Goal: Download file/media

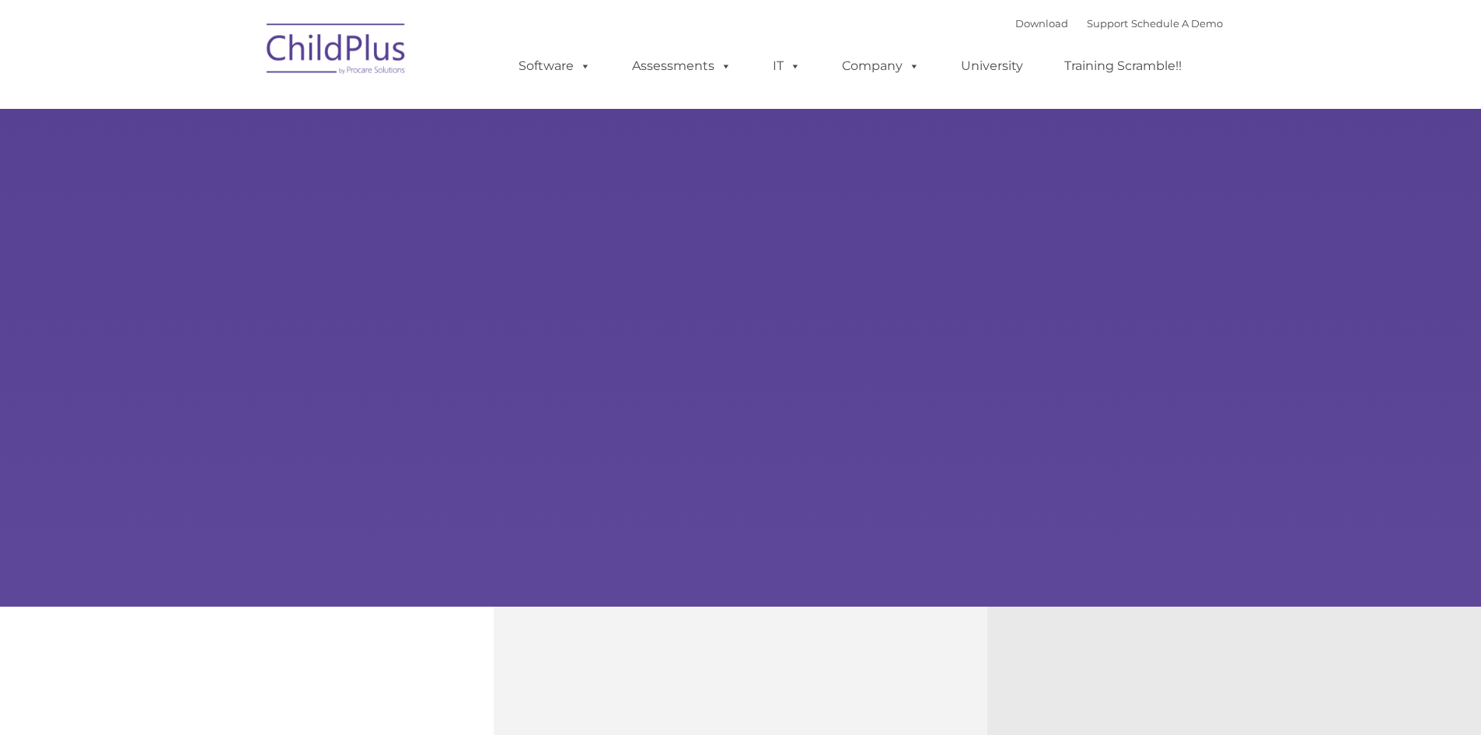
type input ""
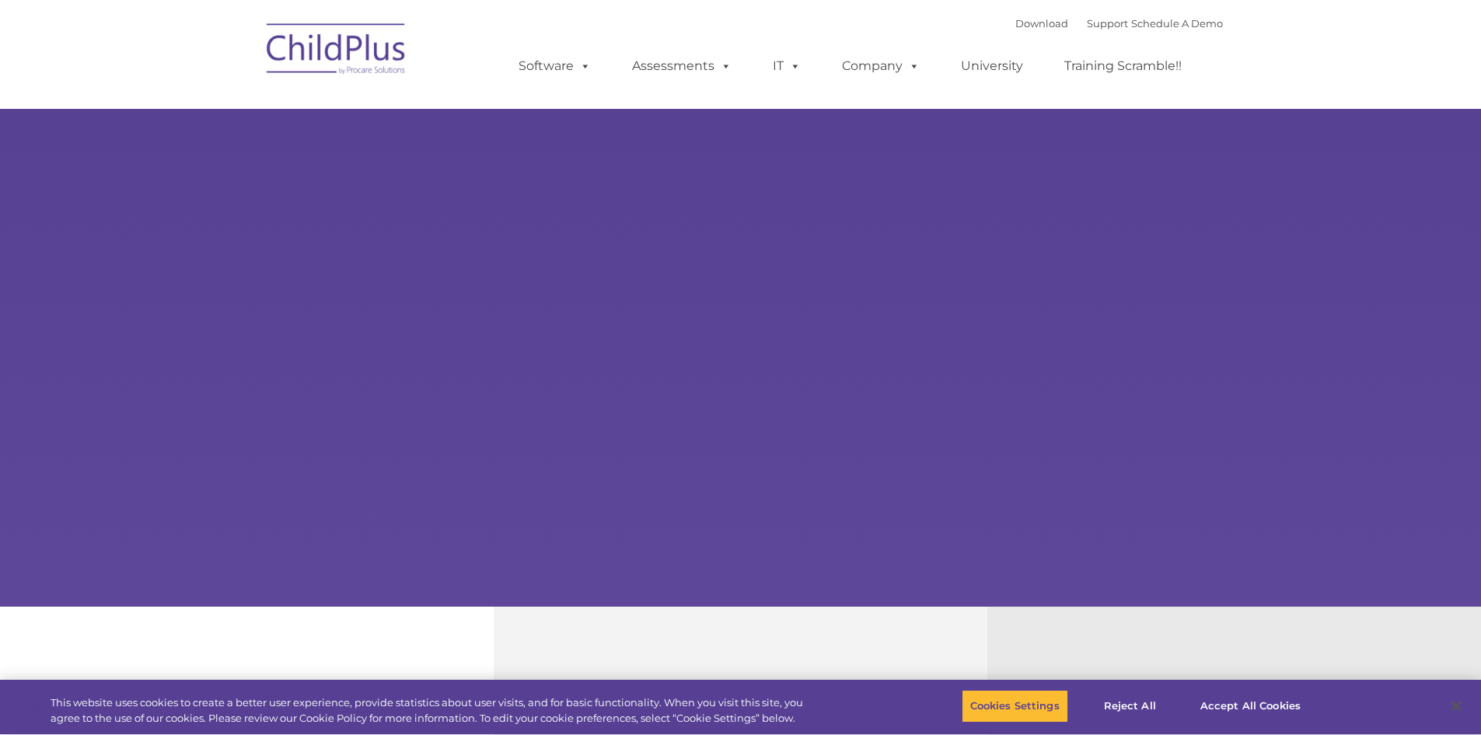
select select "MEDIUM"
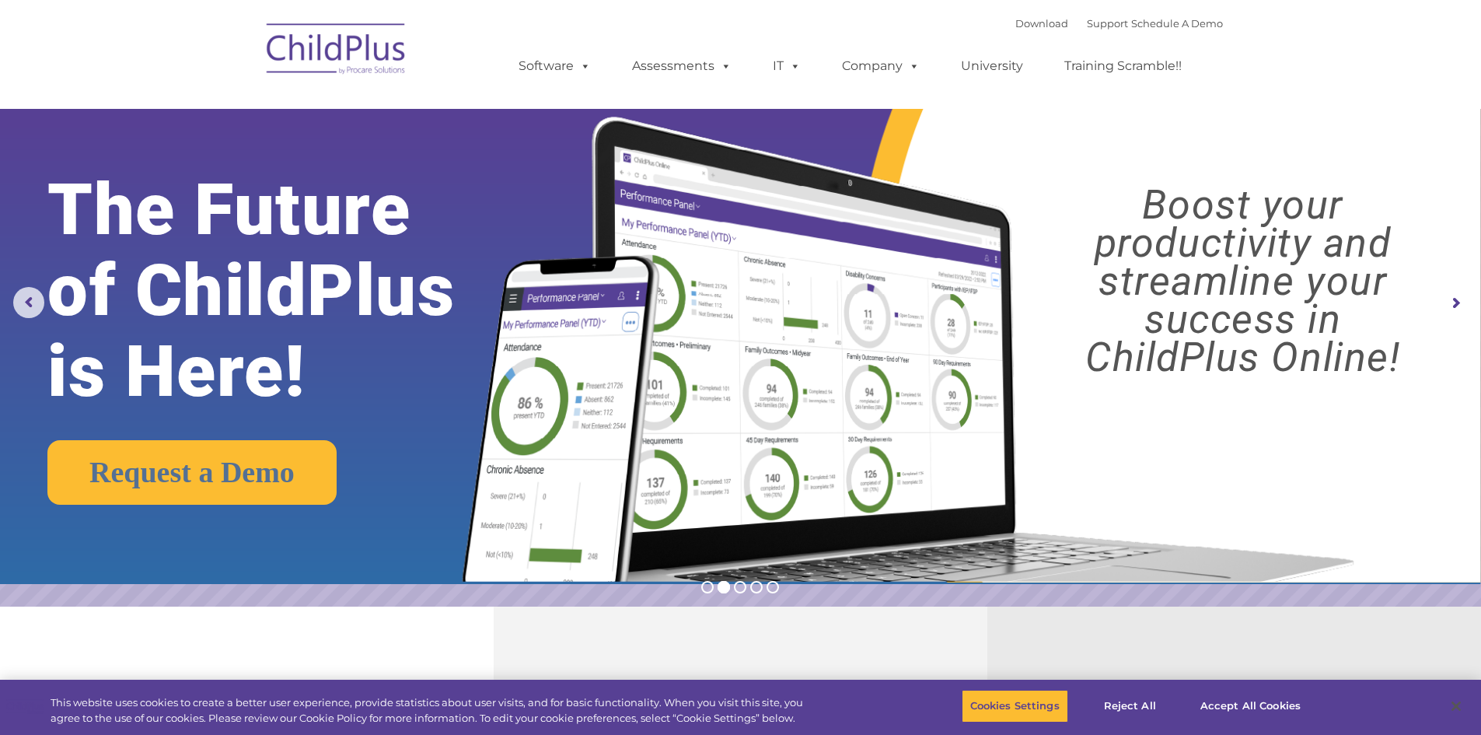
drag, startPoint x: 345, startPoint y: 29, endPoint x: 352, endPoint y: 33, distance: 8.4
click at [348, 30] on img at bounding box center [337, 51] width 156 height 78
click at [1119, 705] on button "Reject All" at bounding box center [1130, 706] width 97 height 33
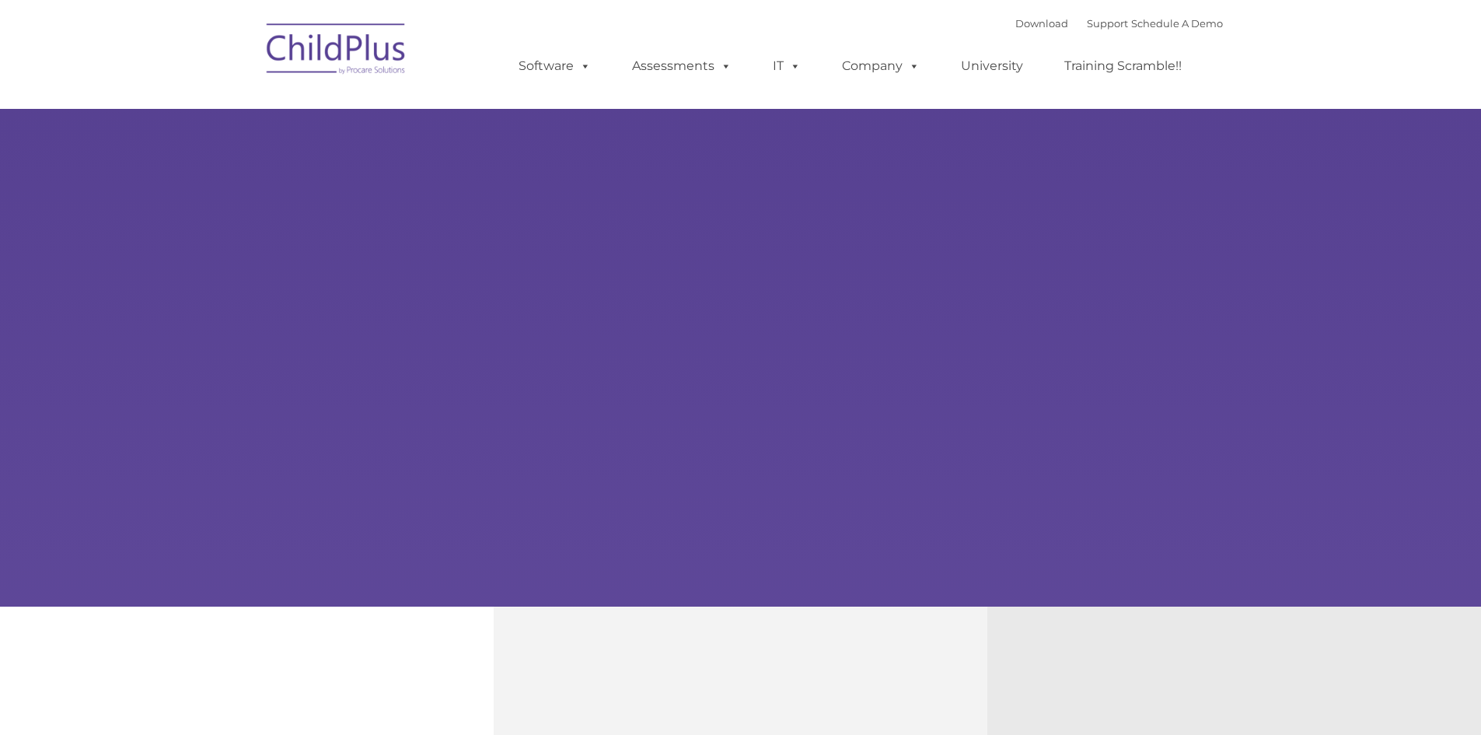
type input ""
select select "MEDIUM"
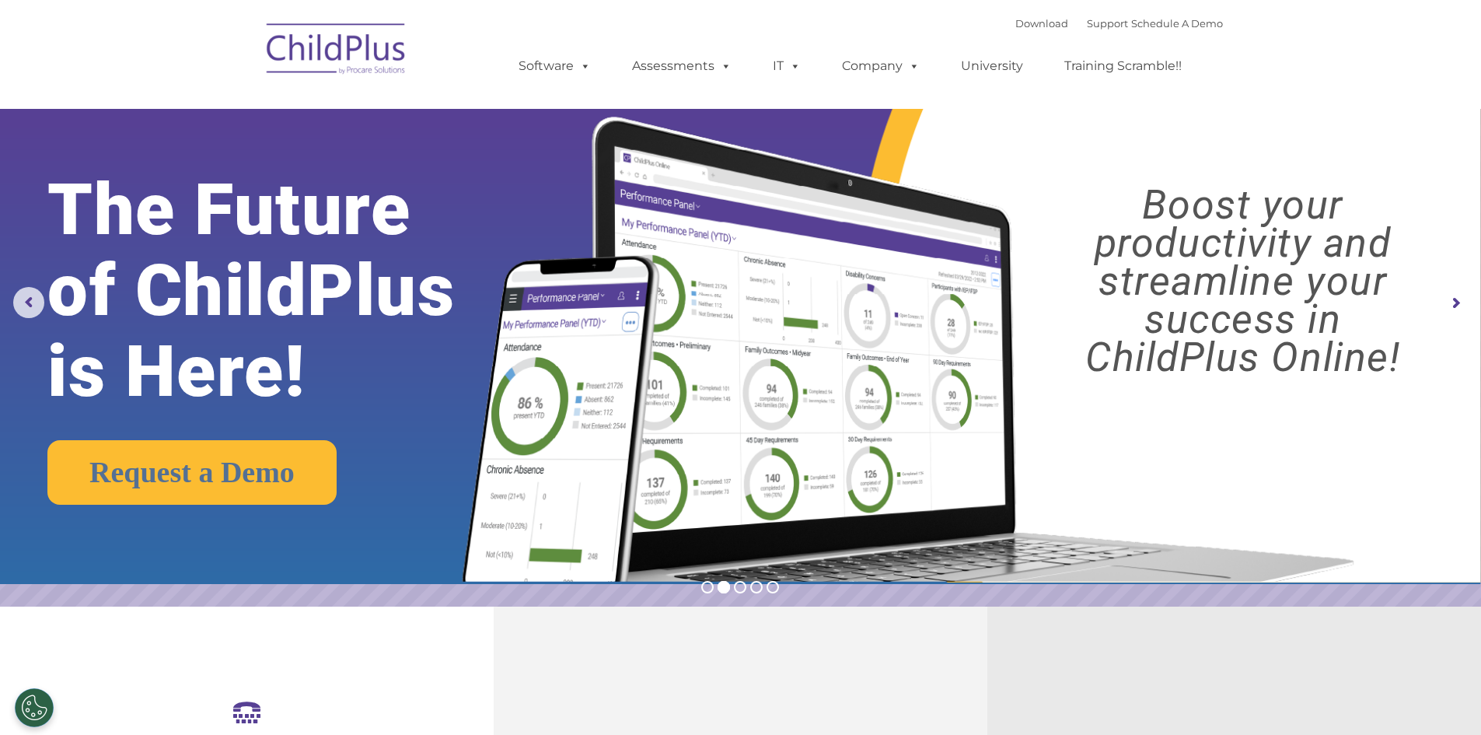
click at [1452, 304] on rs-arrow at bounding box center [1455, 303] width 31 height 31
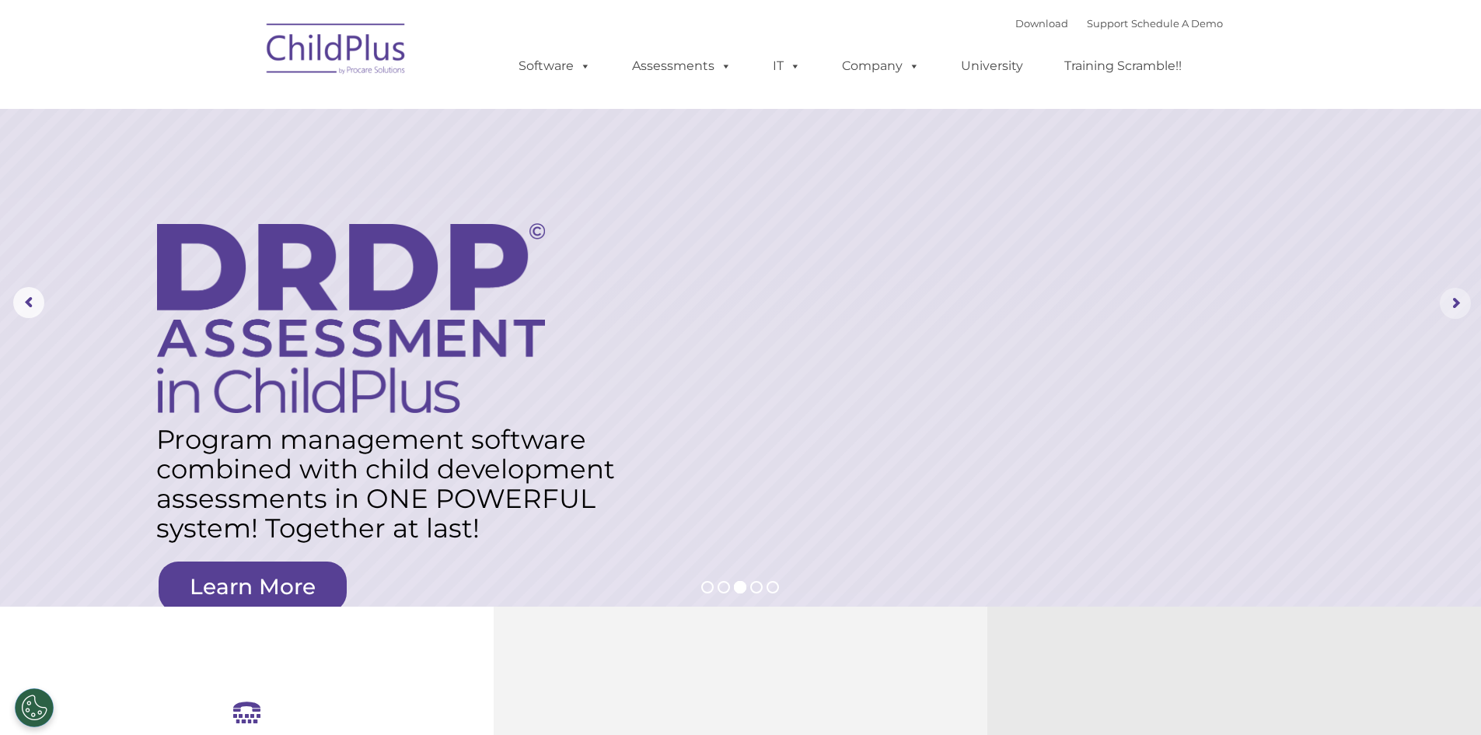
click at [1452, 303] on rs-arrow at bounding box center [1455, 303] width 31 height 31
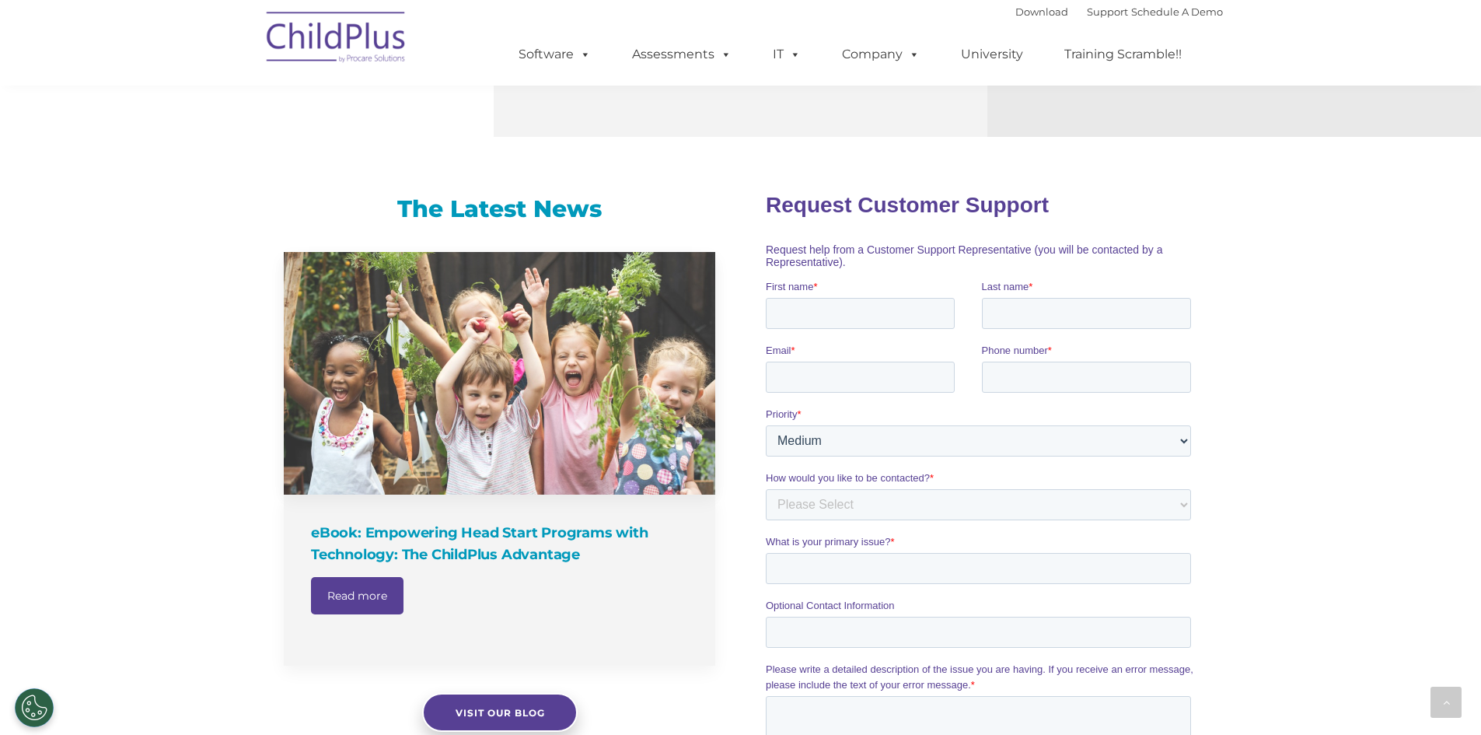
scroll to position [827, 0]
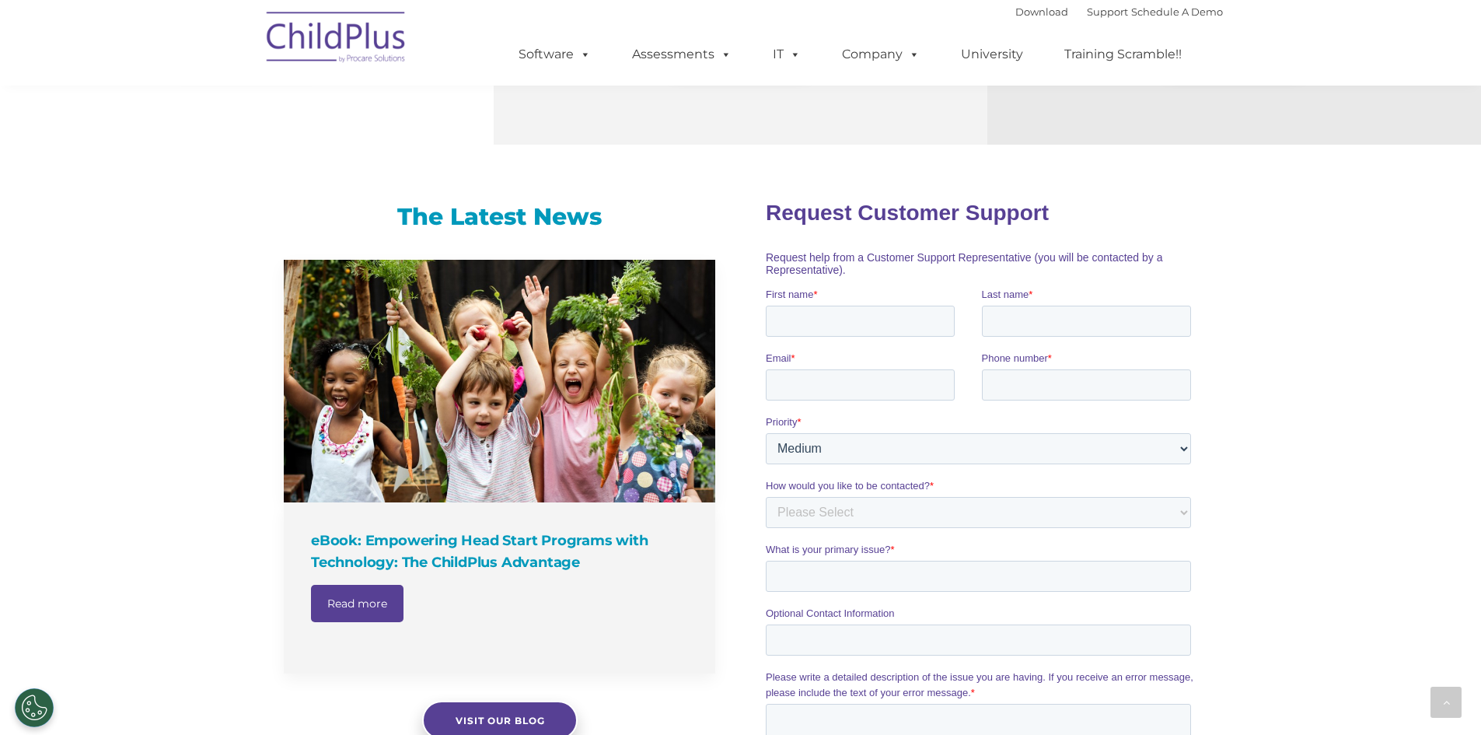
click at [352, 30] on img at bounding box center [337, 40] width 156 height 78
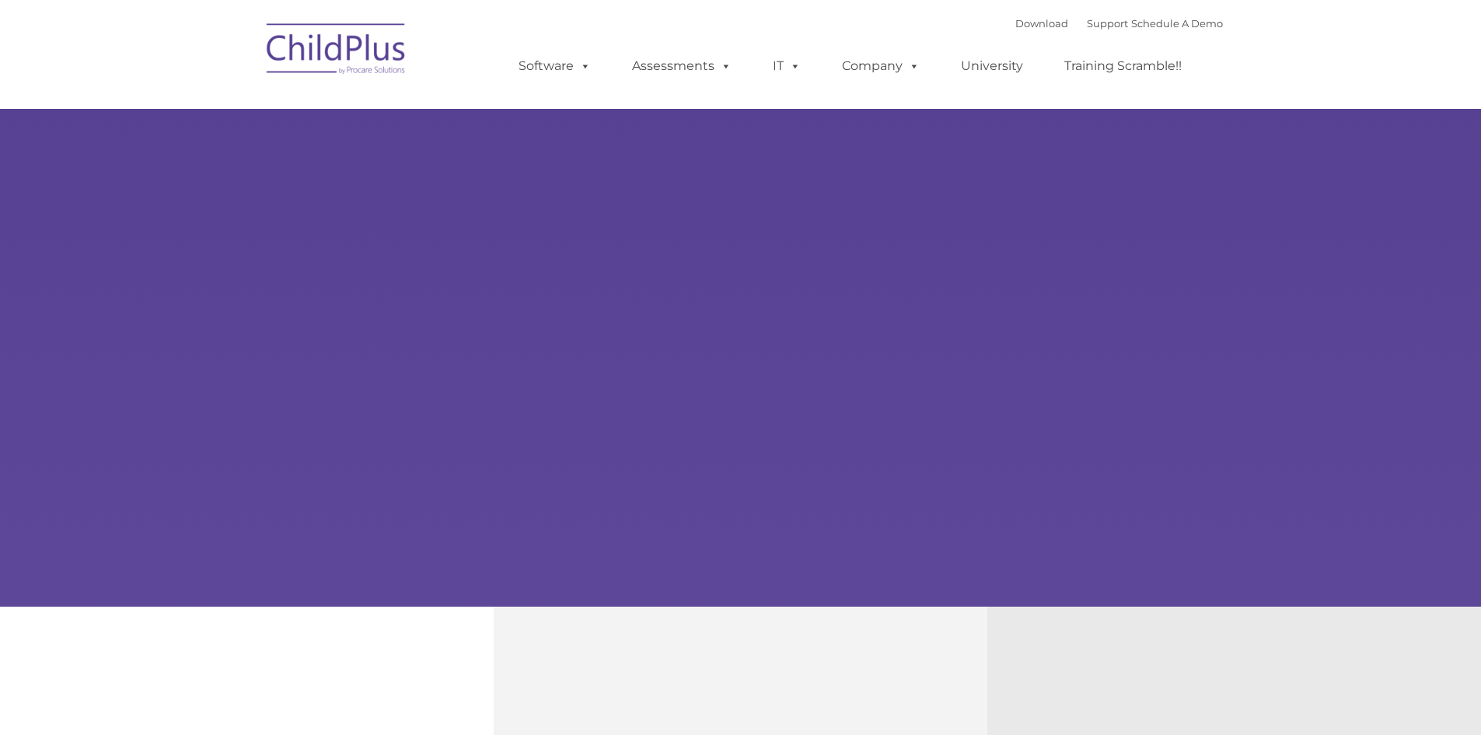
type input ""
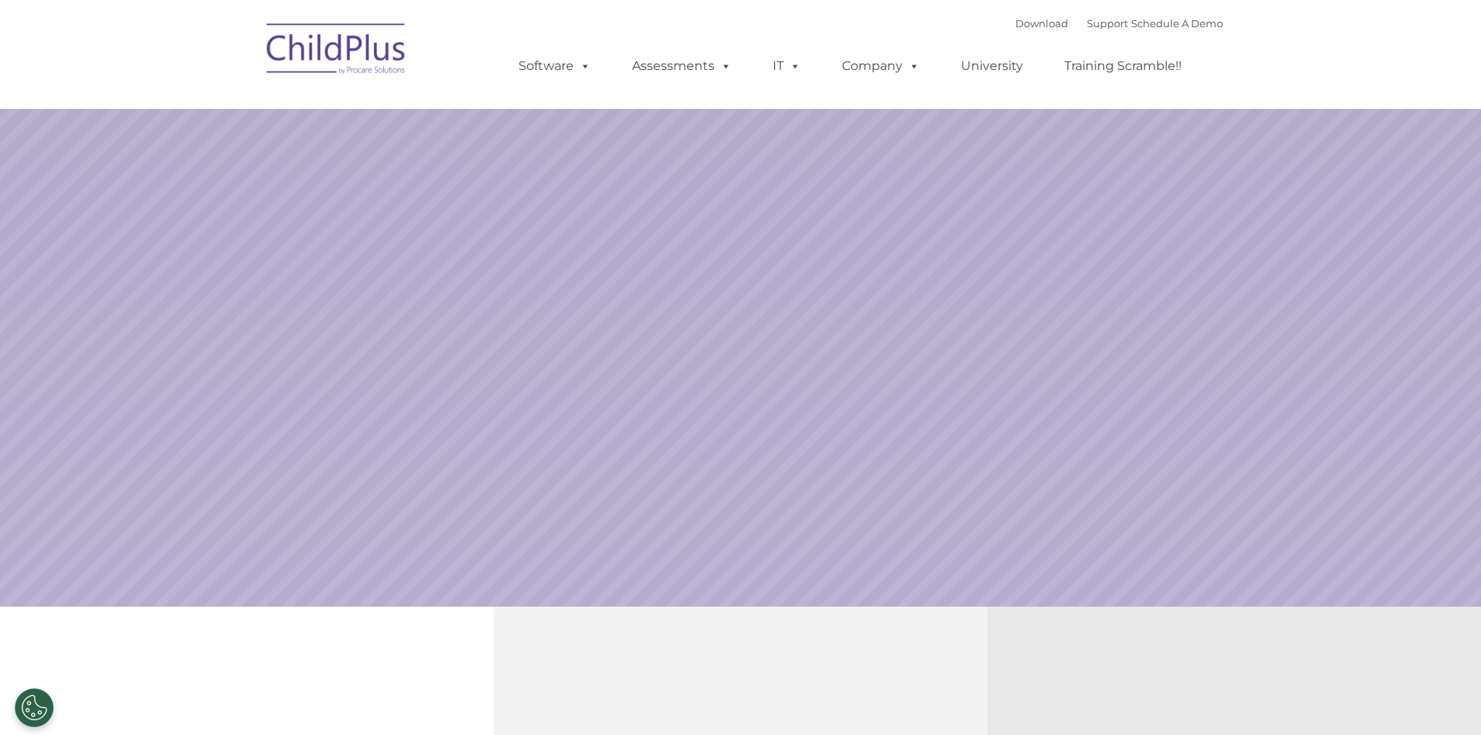
select select "MEDIUM"
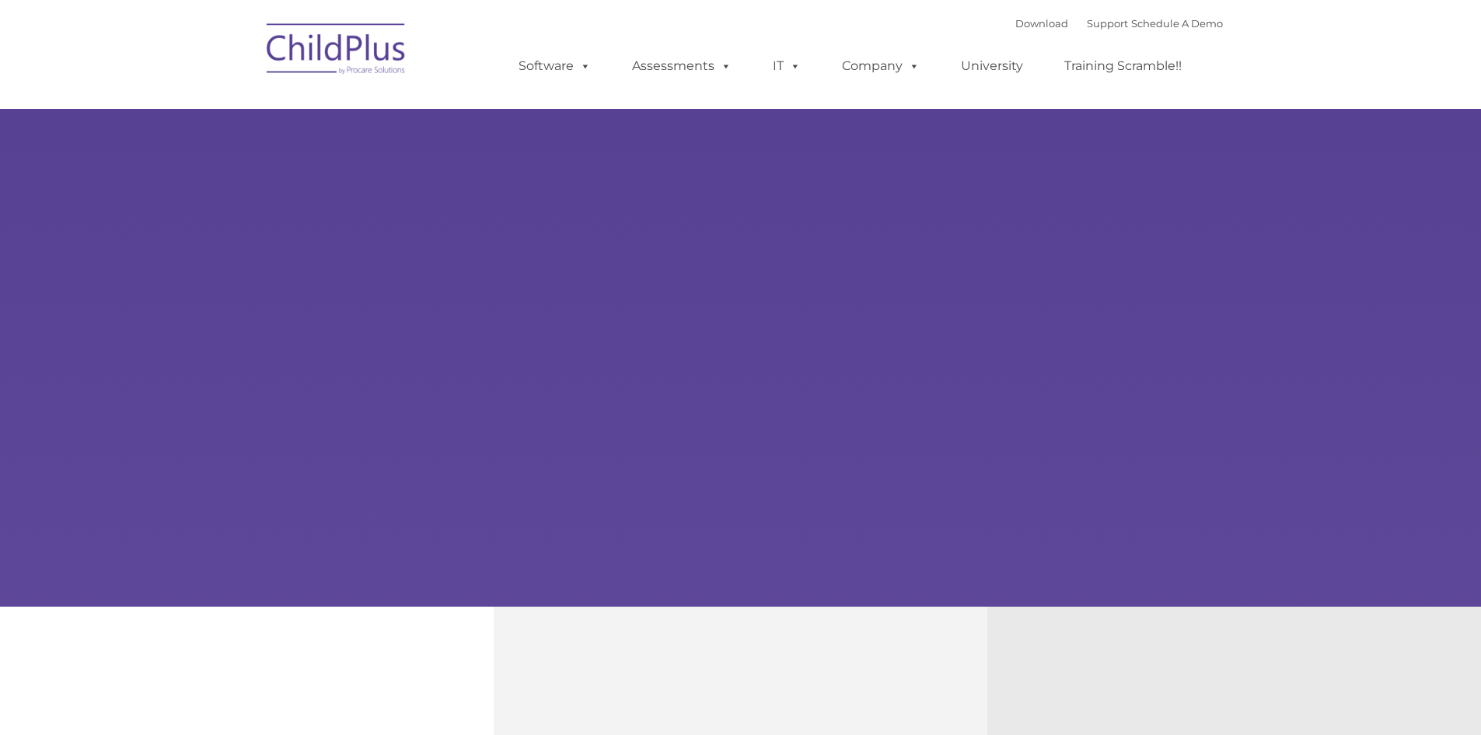
type input ""
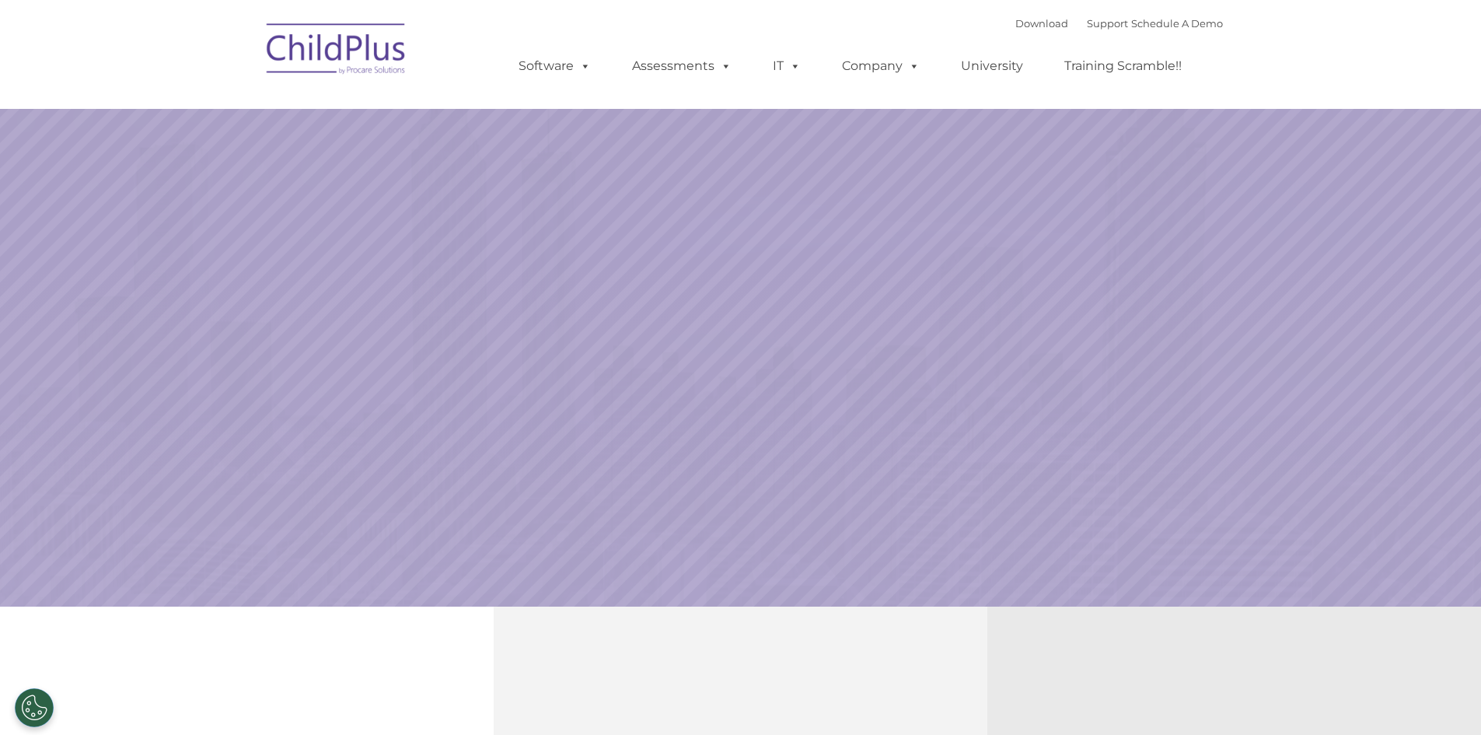
select select "MEDIUM"
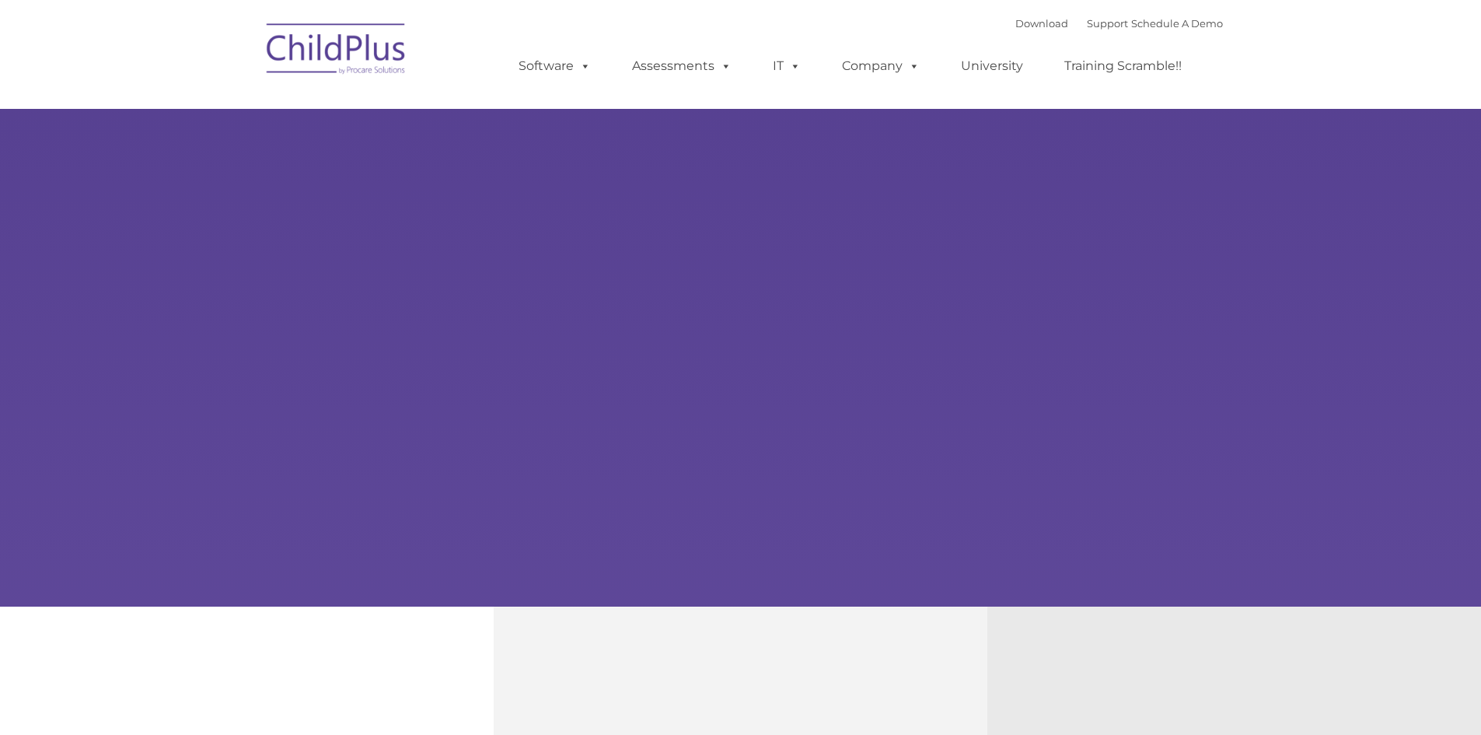
type input ""
select select "MEDIUM"
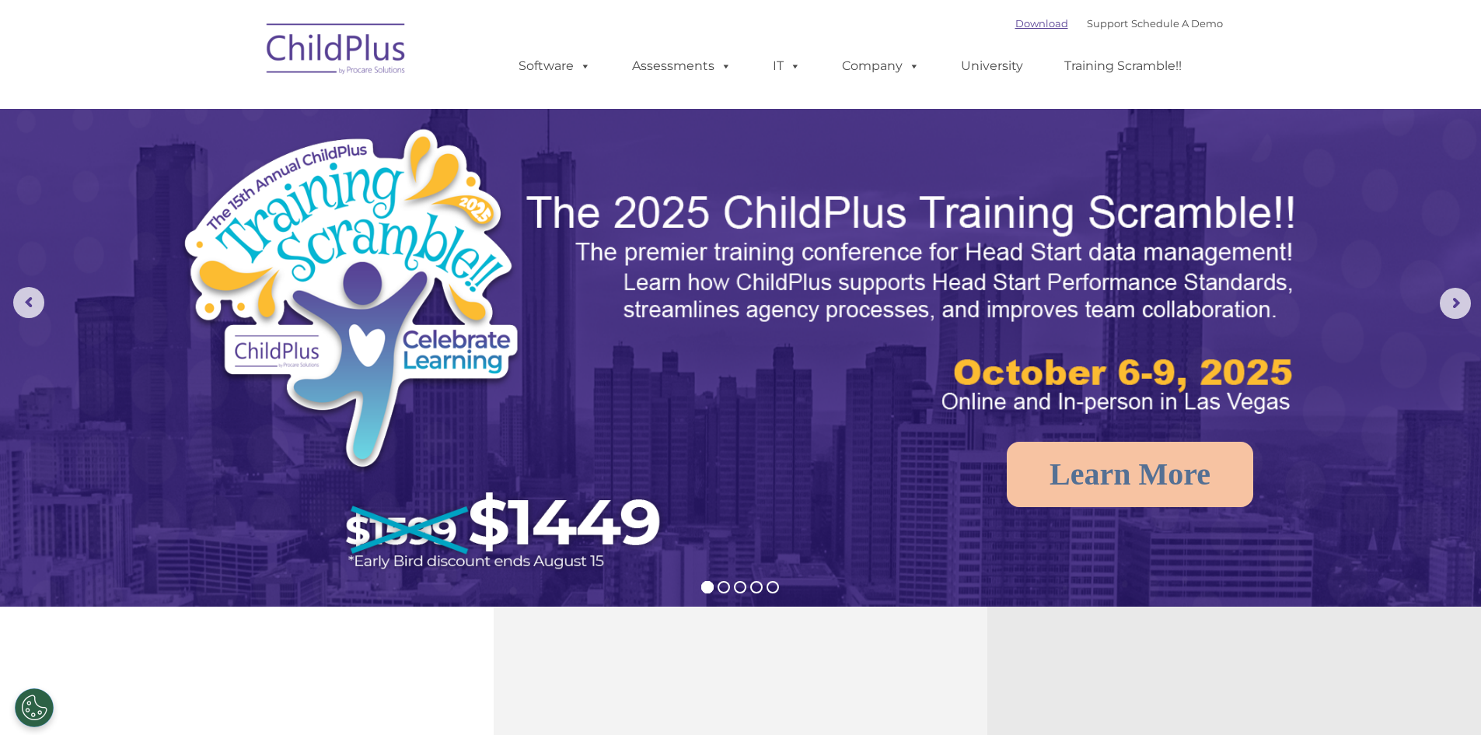
click at [1030, 19] on link "Download" at bounding box center [1042, 23] width 53 height 12
